Goal: Transaction & Acquisition: Purchase product/service

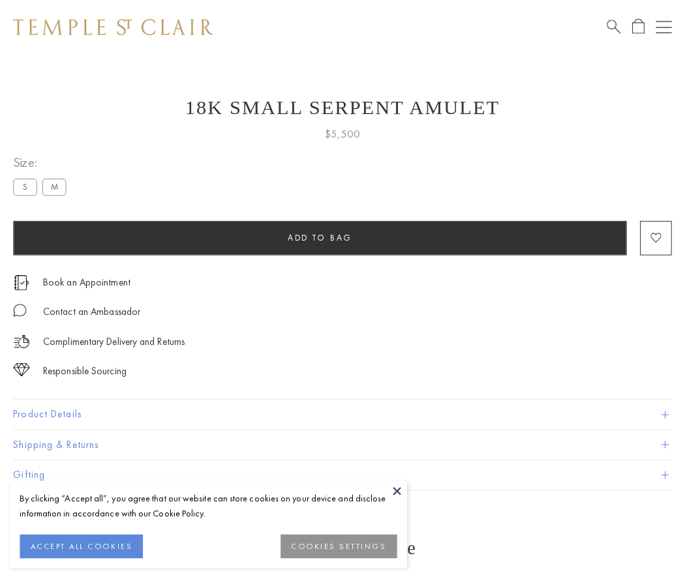
scroll to position [40, 0]
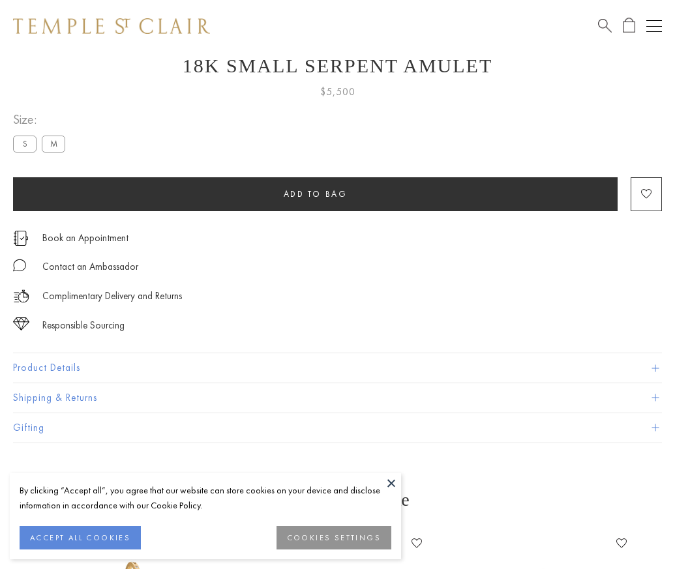
click at [315, 194] on span "Add to bag" at bounding box center [316, 193] width 64 height 11
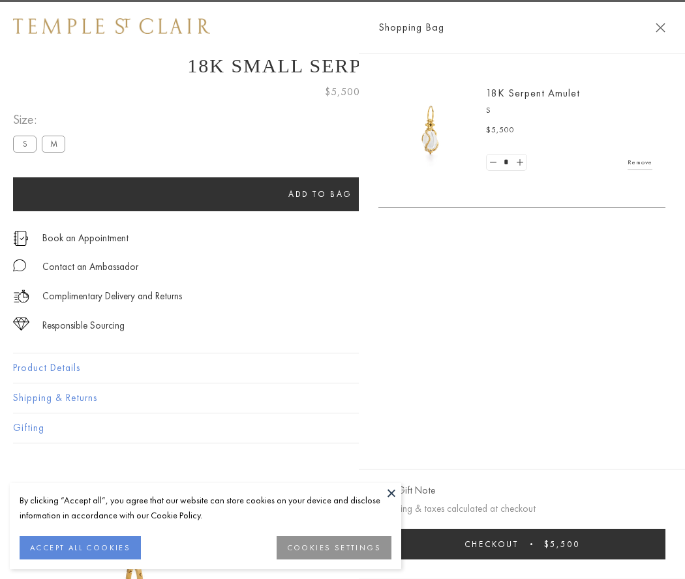
click at [518, 544] on span "Checkout" at bounding box center [491, 544] width 54 height 11
